Goal: Task Accomplishment & Management: Complete application form

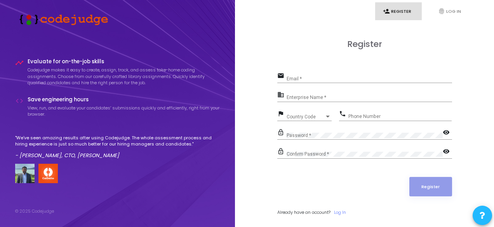
click at [299, 82] on div "Email *" at bounding box center [370, 77] width 166 height 12
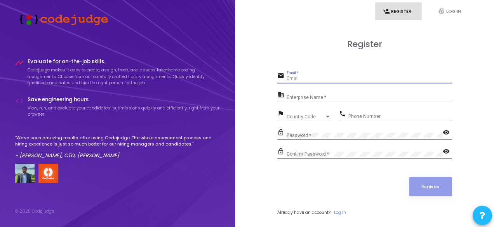
click at [303, 77] on input "Email *" at bounding box center [370, 78] width 166 height 5
type input "[EMAIL_ADDRESS][DOMAIN_NAME]"
click at [306, 97] on input "Enterprise Name *" at bounding box center [370, 97] width 166 height 5
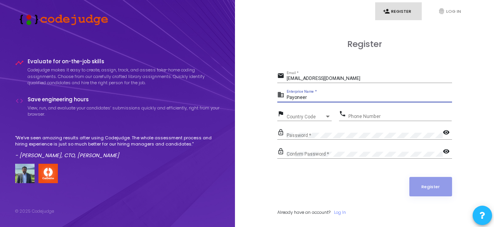
type input "Payoneer"
click at [329, 122] on div "flag Country Code Country Code" at bounding box center [304, 118] width 54 height 18
click at [329, 115] on div at bounding box center [327, 117] width 7 height 6
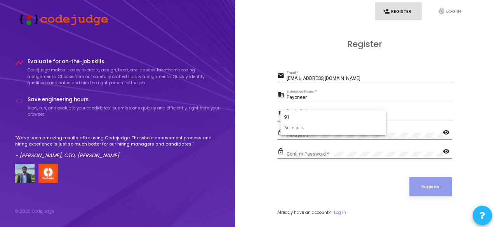
type input "91"
click at [310, 52] on div at bounding box center [247, 113] width 494 height 227
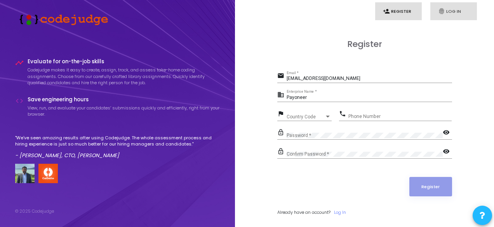
click at [453, 9] on link "fingerprint Log In" at bounding box center [453, 11] width 47 height 18
